Goal: Use online tool/utility: Utilize a website feature to perform a specific function

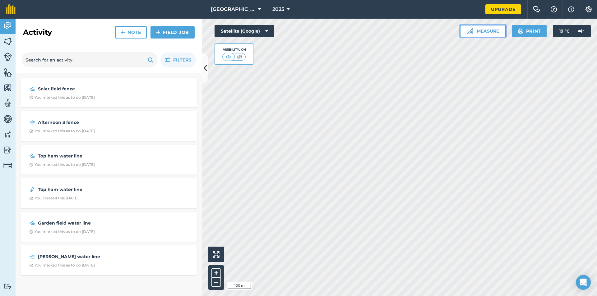
click at [483, 32] on button "Measure" at bounding box center [483, 31] width 46 height 12
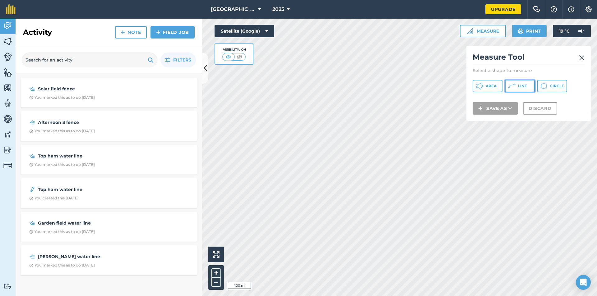
click at [517, 87] on button "Line" at bounding box center [520, 86] width 30 height 12
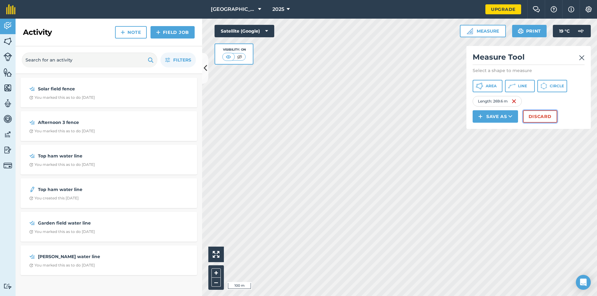
click at [531, 117] on button "Discard" at bounding box center [540, 116] width 34 height 12
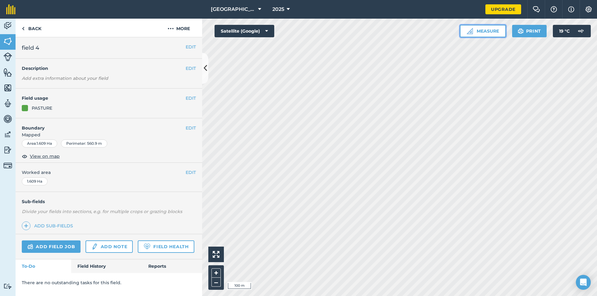
click at [485, 31] on button "Measure" at bounding box center [483, 31] width 46 height 12
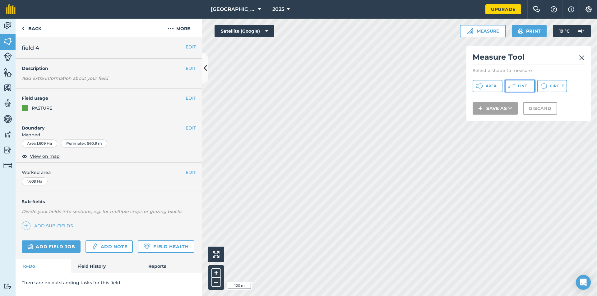
click at [516, 86] on button "Line" at bounding box center [520, 86] width 30 height 12
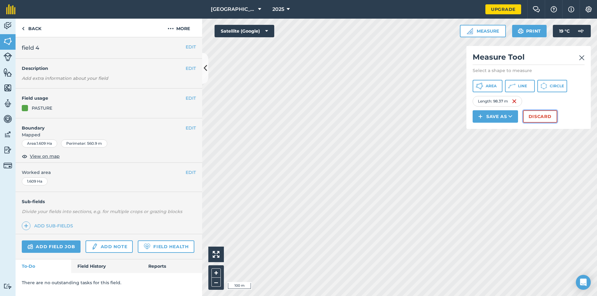
click at [540, 117] on button "Discard" at bounding box center [540, 116] width 34 height 12
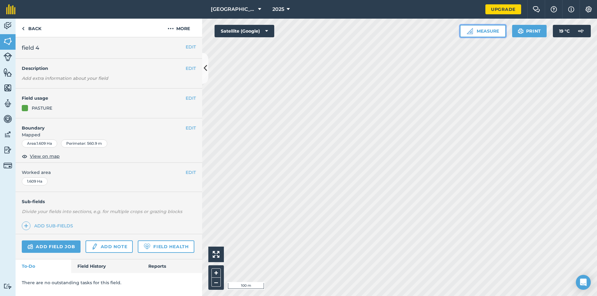
click at [485, 35] on button "Measure" at bounding box center [483, 31] width 46 height 12
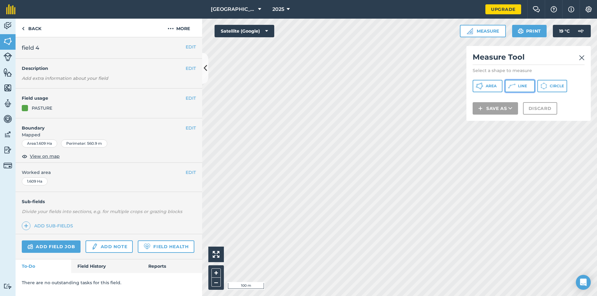
click at [520, 85] on span "Line" at bounding box center [522, 86] width 9 height 5
click at [581, 58] on img at bounding box center [582, 57] width 6 height 7
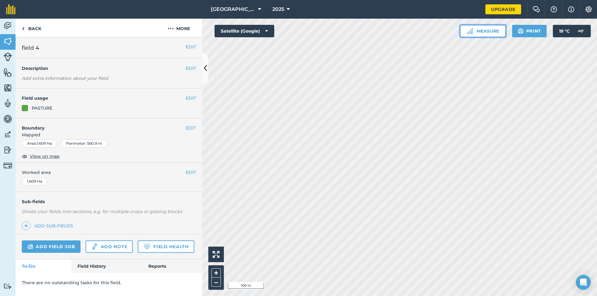
click at [489, 35] on button "Measure" at bounding box center [483, 31] width 46 height 12
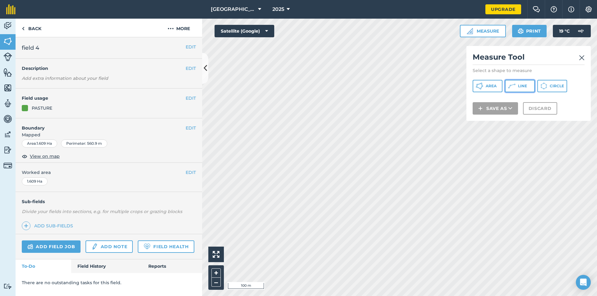
click at [523, 86] on span "Line" at bounding box center [522, 86] width 9 height 5
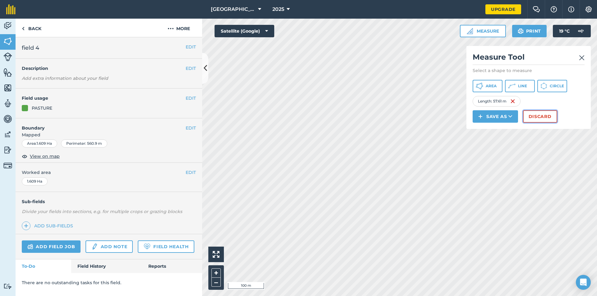
click at [546, 117] on button "Discard" at bounding box center [540, 116] width 34 height 12
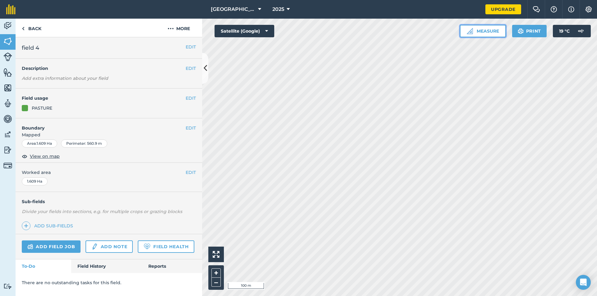
click at [485, 34] on button "Measure" at bounding box center [483, 31] width 46 height 12
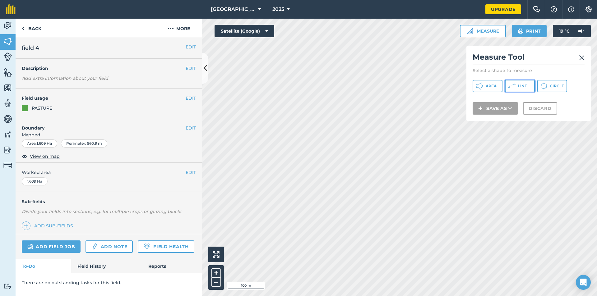
click at [526, 88] on span "Line" at bounding box center [522, 86] width 9 height 5
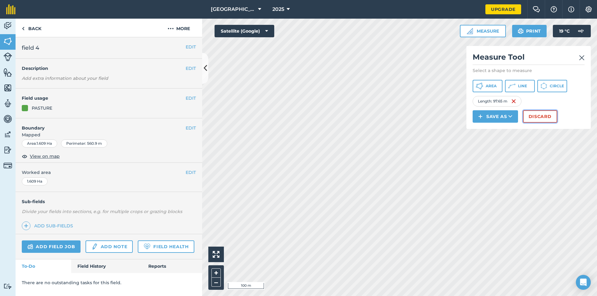
click at [539, 115] on button "Discard" at bounding box center [540, 116] width 34 height 12
